Goal: Leave review/rating: Share an evaluation or opinion about a product, service, or content

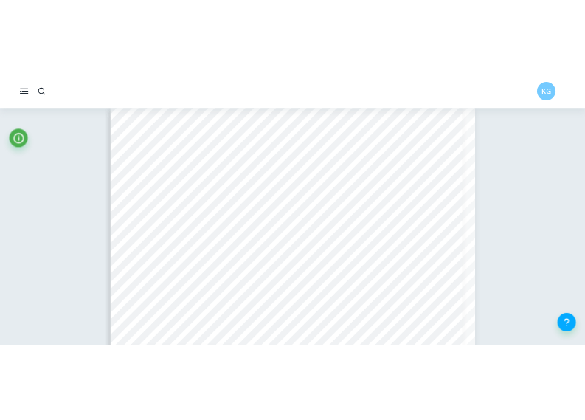
scroll to position [1677, 0]
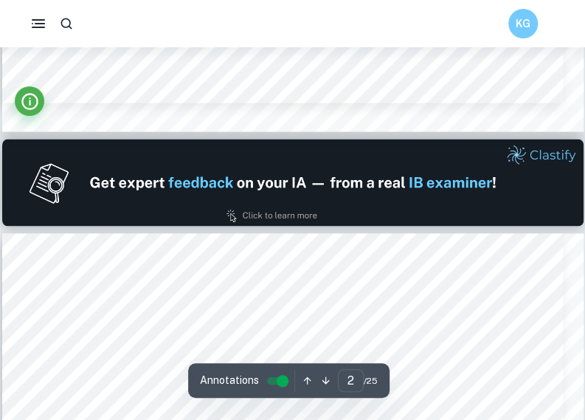
type input "1"
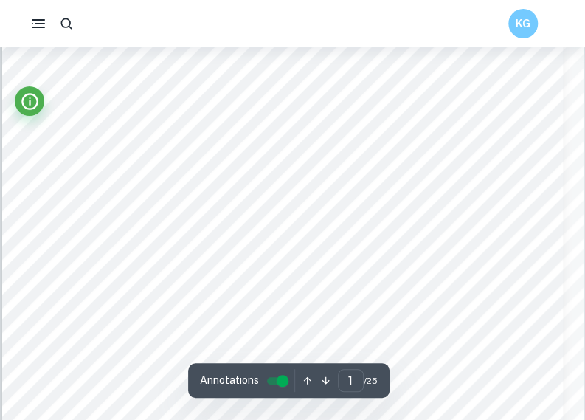
scroll to position [0, 0]
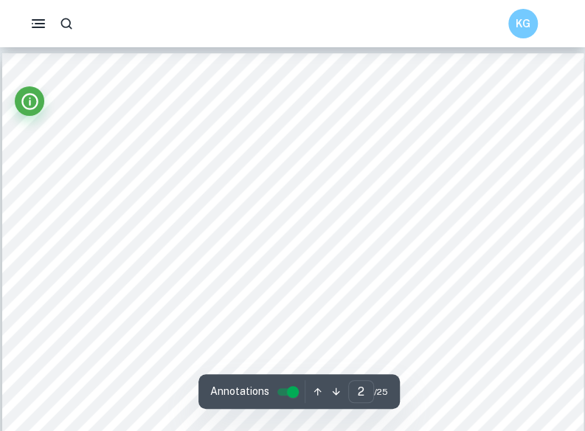
scroll to position [937, 0]
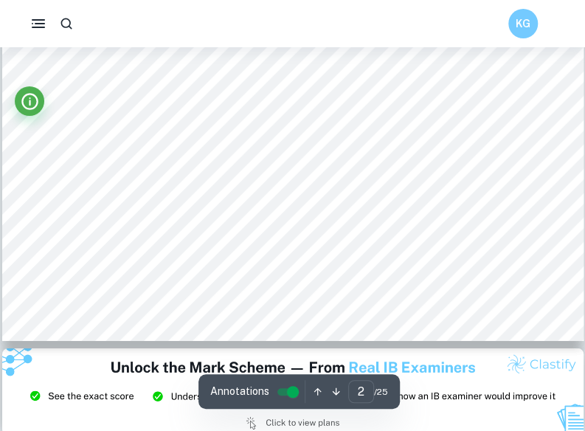
type input "3"
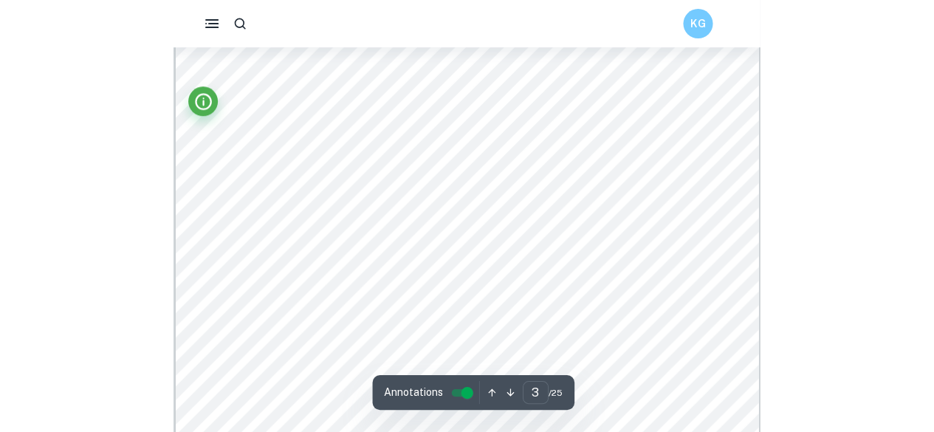
scroll to position [2383, 0]
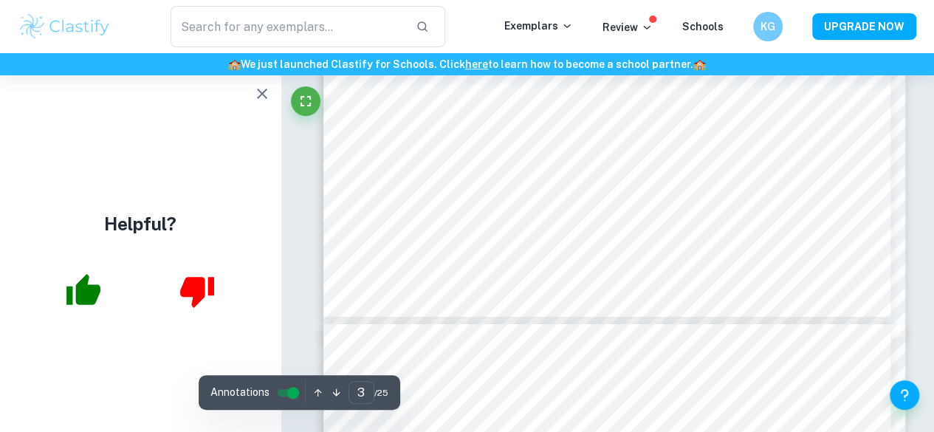
click at [263, 88] on icon "button" at bounding box center [262, 94] width 18 height 18
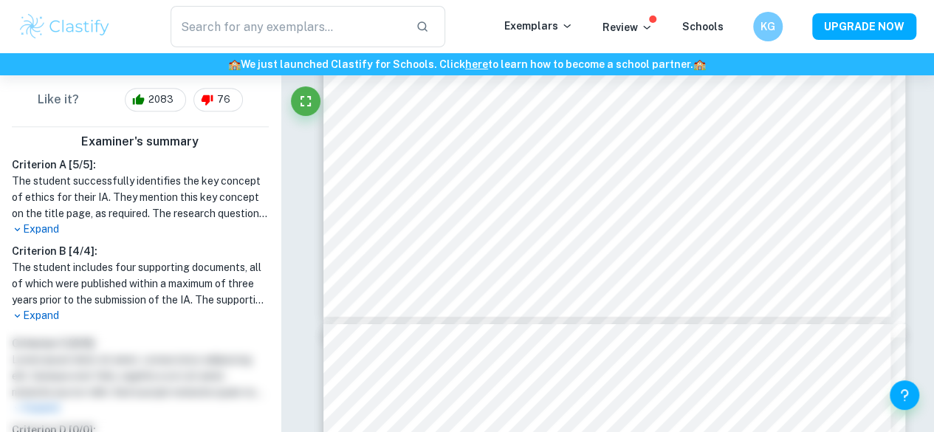
scroll to position [372, 0]
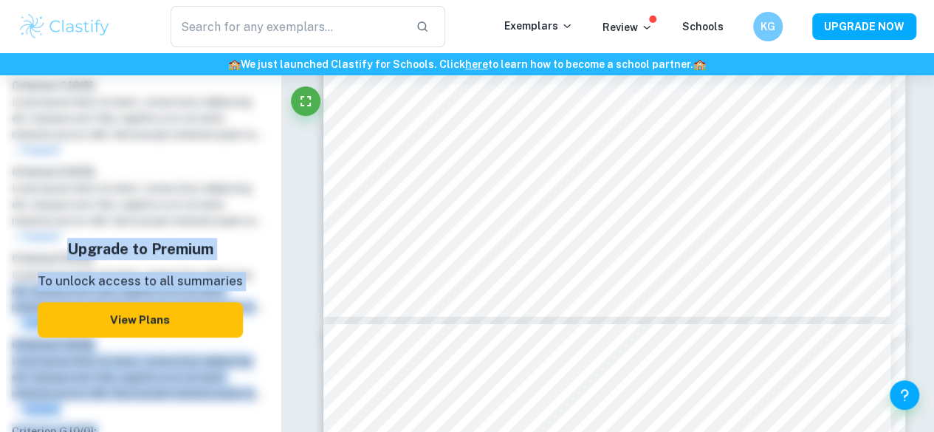
drag, startPoint x: 0, startPoint y: 289, endPoint x: 195, endPoint y: 312, distance: 196.3
click at [195, 312] on div "Examiner's summary Criterion A [ 5 / 5 ]: The student successfully identifies t…" at bounding box center [140, 189] width 281 height 640
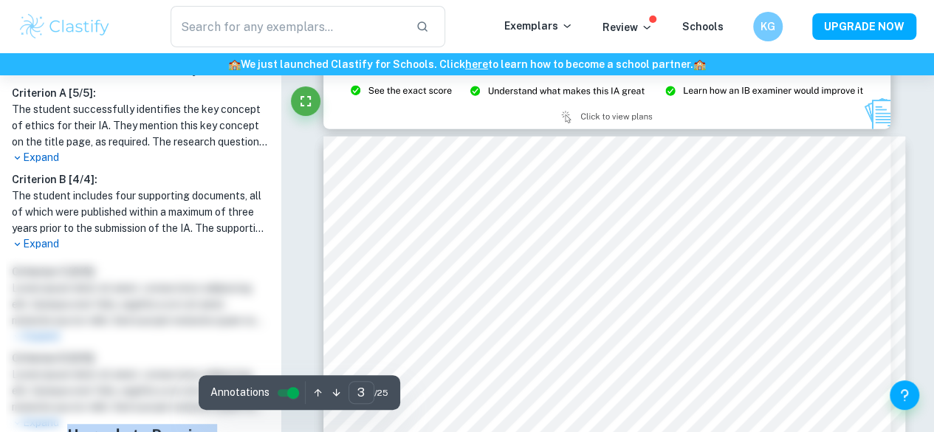
scroll to position [1744, 0]
